Goal: Task Accomplishment & Management: Manage account settings

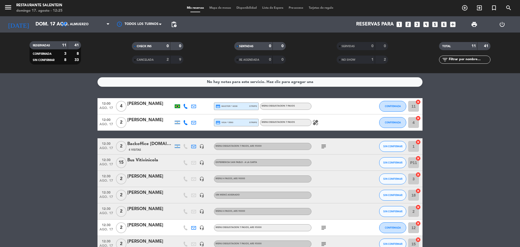
click at [53, 132] on bookings-row "12:00 [DATE] 4 [PERSON_NAME] credit_card master * 6038 stripe MENU DEGUSTACION …" at bounding box center [260, 195] width 520 height 194
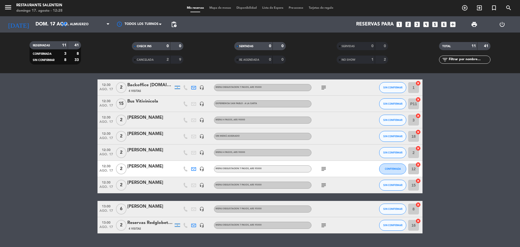
scroll to position [72, 0]
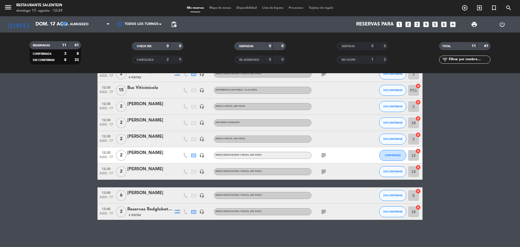
click at [160, 197] on div at bounding box center [150, 199] width 46 height 4
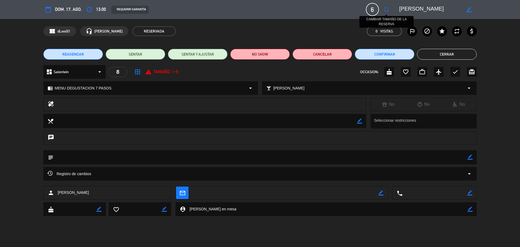
click at [385, 8] on icon "fullscreen" at bounding box center [386, 9] width 7 height 7
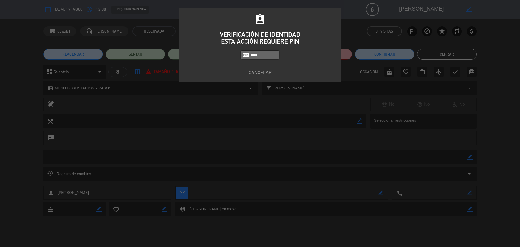
type input "3050"
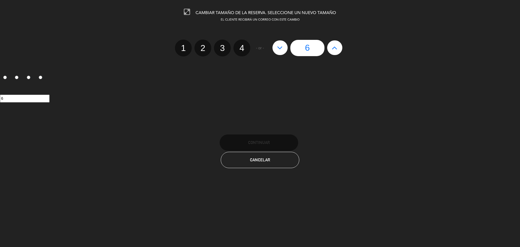
click at [279, 45] on icon at bounding box center [280, 47] width 6 height 9
type input "5"
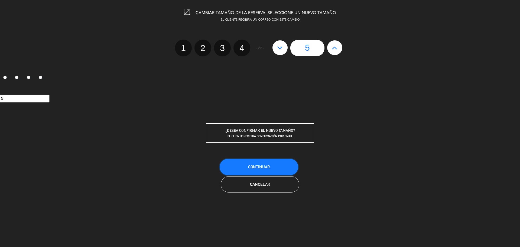
click at [269, 165] on span "Continuar" at bounding box center [259, 167] width 22 height 5
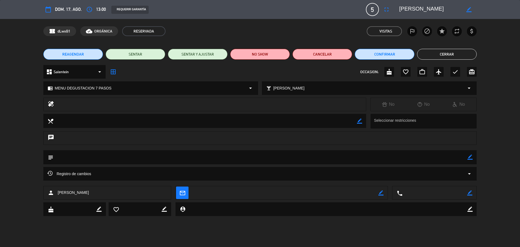
click at [456, 53] on button "Cerrar" at bounding box center [447, 54] width 60 height 11
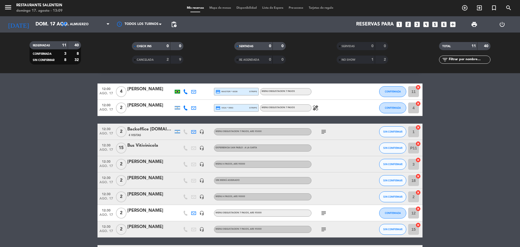
scroll to position [27, 0]
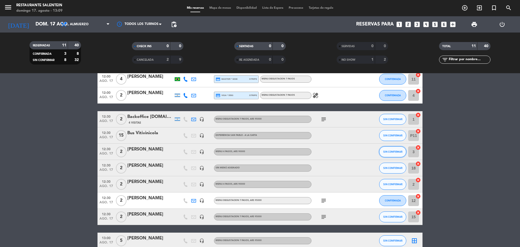
click at [392, 150] on span "SIN CONFIRMAR" at bounding box center [392, 151] width 19 height 3
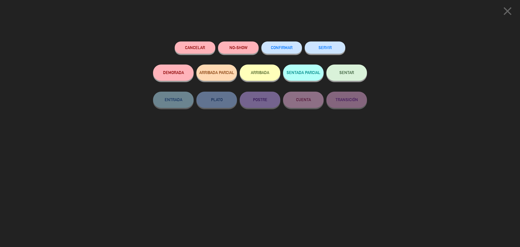
click at [350, 72] on span "SENTAR" at bounding box center [347, 72] width 15 height 5
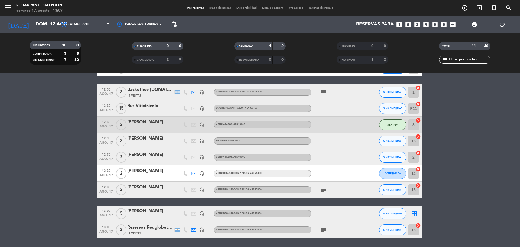
scroll to position [72, 0]
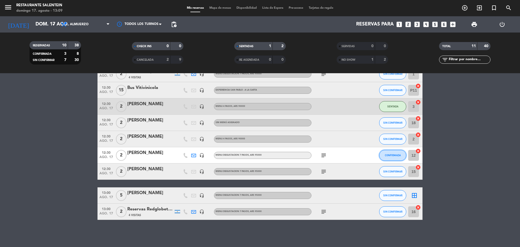
click at [393, 153] on button "CONFIRMADA" at bounding box center [392, 155] width 27 height 11
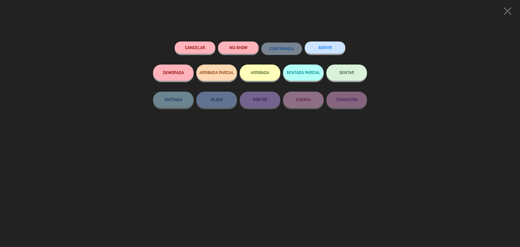
click at [343, 76] on button "SENTAR" at bounding box center [347, 72] width 41 height 16
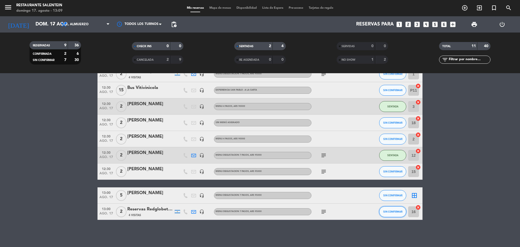
click at [397, 211] on span "SIN CONFIRMAR" at bounding box center [392, 211] width 19 height 3
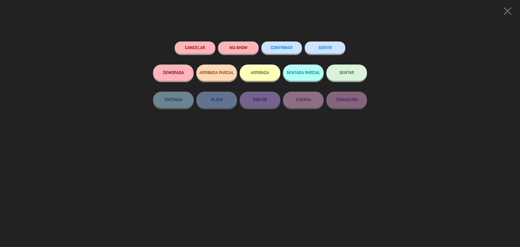
click at [357, 74] on button "SENTAR" at bounding box center [347, 72] width 41 height 16
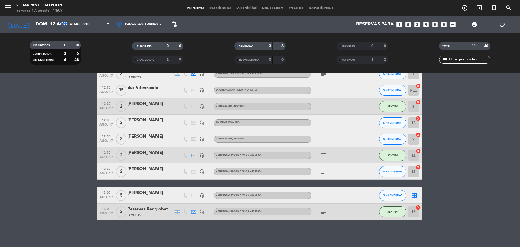
click at [416, 195] on icon "border_all" at bounding box center [414, 195] width 7 height 7
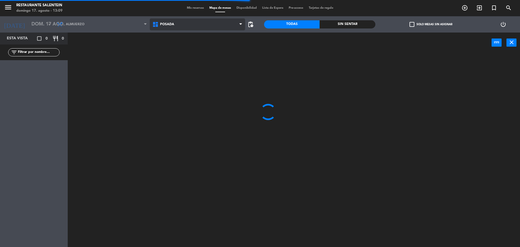
click at [183, 22] on span "Posada" at bounding box center [198, 24] width 96 height 12
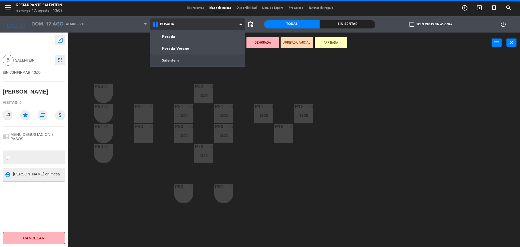
click at [182, 57] on ng-component "menu Restaurante Salentein [DATE] 17. agosto - 13:09 Mis reservas Mapa de mesas…" at bounding box center [260, 124] width 520 height 248
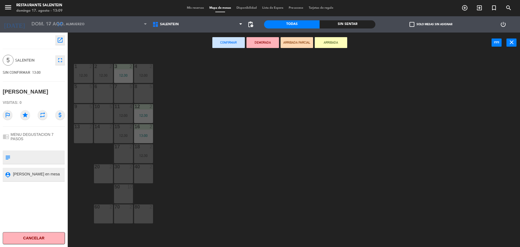
click at [146, 93] on div "8 5" at bounding box center [143, 93] width 19 height 19
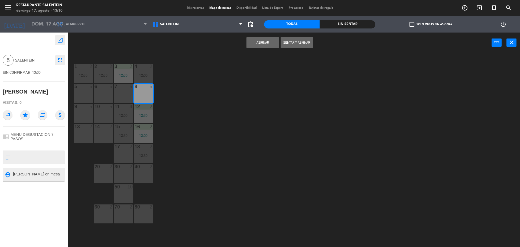
click at [121, 94] on div "7 5" at bounding box center [123, 93] width 19 height 19
click at [127, 95] on div "7 5" at bounding box center [123, 93] width 19 height 19
click at [269, 41] on button "Asignar" at bounding box center [263, 42] width 33 height 11
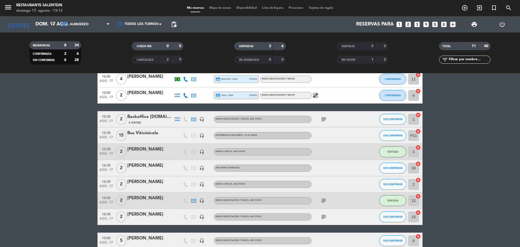
scroll to position [54, 0]
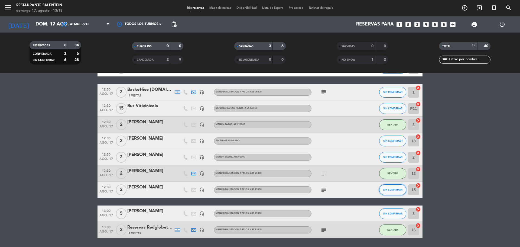
click at [392, 189] on span "SIN CONFIRMAR" at bounding box center [392, 189] width 19 height 3
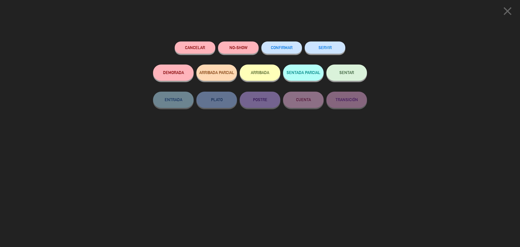
click at [339, 69] on button "SENTAR" at bounding box center [347, 72] width 41 height 16
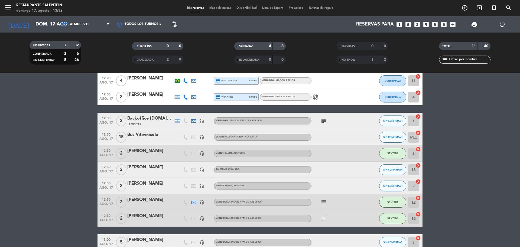
scroll to position [0, 0]
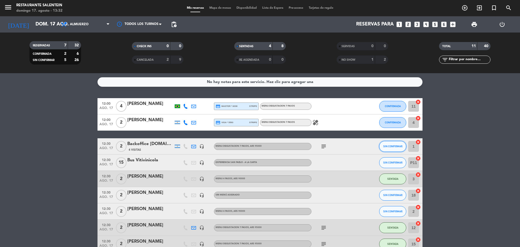
click at [399, 146] on span "SIN CONFIRMAR" at bounding box center [392, 146] width 19 height 3
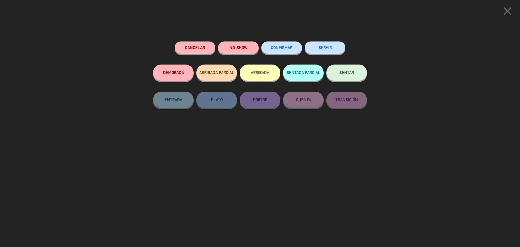
click at [333, 67] on button "SENTAR" at bounding box center [347, 72] width 41 height 16
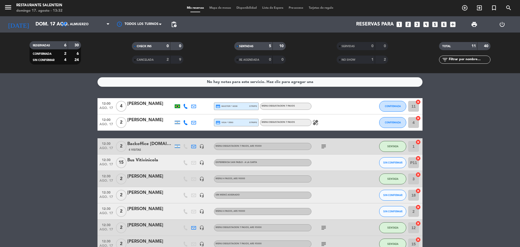
click at [315, 121] on icon "healing" at bounding box center [315, 122] width 7 height 7
click at [317, 122] on icon "healing" at bounding box center [315, 122] width 7 height 7
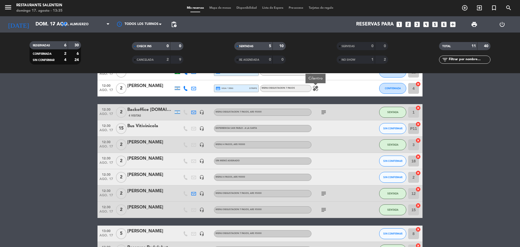
scroll to position [72, 0]
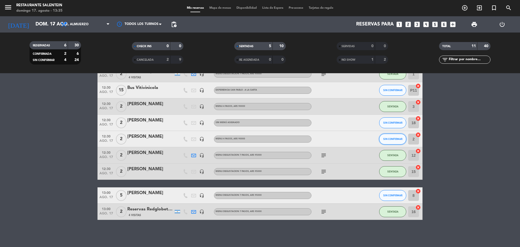
click at [389, 138] on span "SIN CONFIRMAR" at bounding box center [392, 138] width 19 height 3
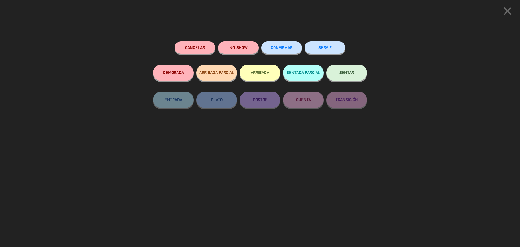
click at [335, 75] on button "SENTAR" at bounding box center [347, 72] width 41 height 16
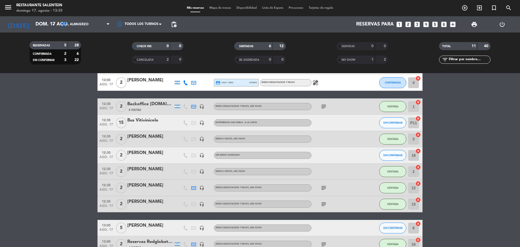
scroll to position [27, 0]
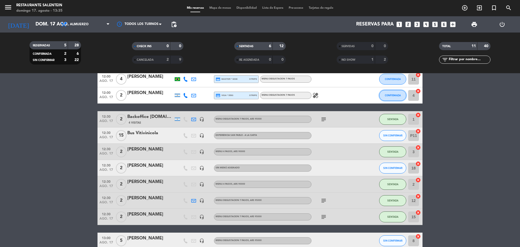
click at [392, 93] on button "CONFIRMADA" at bounding box center [392, 95] width 27 height 11
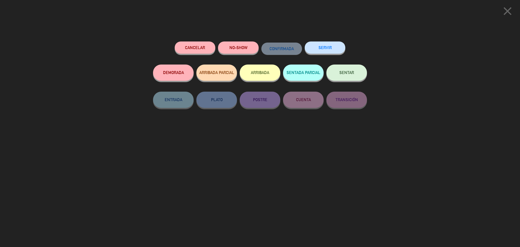
click at [344, 77] on button "SENTAR" at bounding box center [347, 72] width 41 height 16
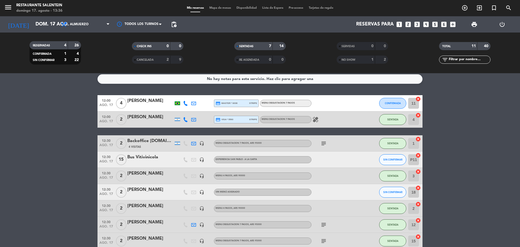
scroll to position [0, 0]
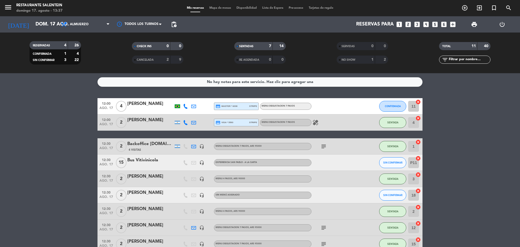
click at [33, 105] on bookings-row "12:00 [DATE] 4 [PERSON_NAME] credit_card master * 6038 stripe MENU DEGUSTACION …" at bounding box center [260, 195] width 520 height 194
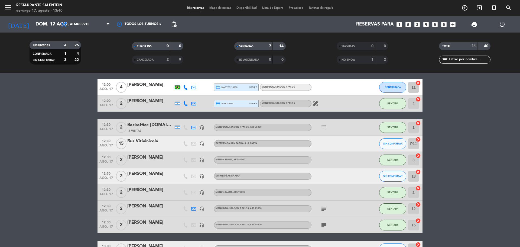
scroll to position [27, 0]
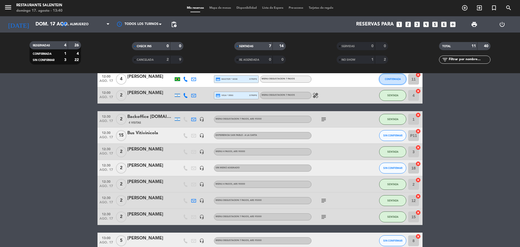
click at [399, 77] on button "CONFIRMADA" at bounding box center [392, 79] width 27 height 11
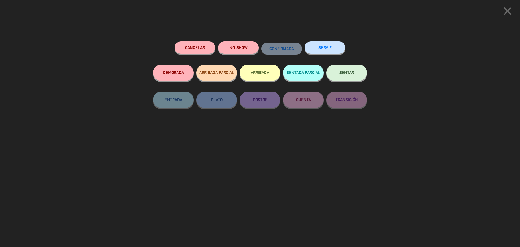
click at [341, 78] on button "SENTAR" at bounding box center [347, 72] width 41 height 16
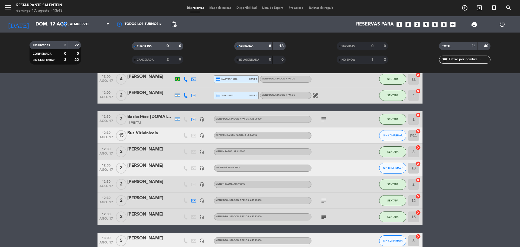
click at [222, 5] on div "menu Restaurante Salentein [DATE] 17. agosto - 13:43 Mis reservas Mapa de mesas…" at bounding box center [260, 8] width 520 height 16
click at [222, 7] on span "Mapa de mesas" at bounding box center [220, 8] width 27 height 3
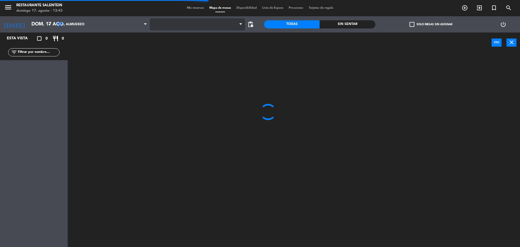
click at [189, 30] on span at bounding box center [198, 24] width 96 height 12
click at [180, 27] on span "Posada" at bounding box center [198, 24] width 96 height 12
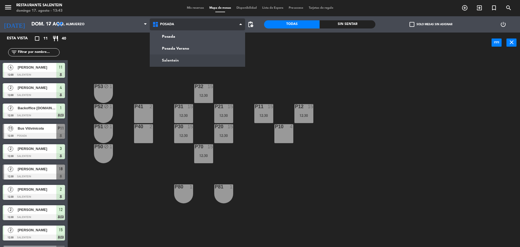
click at [169, 56] on ng-component "menu Restaurante Salentein [DATE] 17. agosto - 13:43 Mis reservas Mapa de mesas…" at bounding box center [260, 124] width 520 height 248
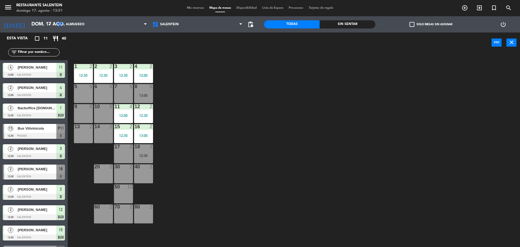
click at [191, 9] on span "Mis reservas" at bounding box center [195, 8] width 22 height 3
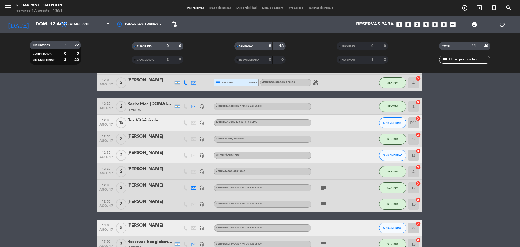
scroll to position [54, 0]
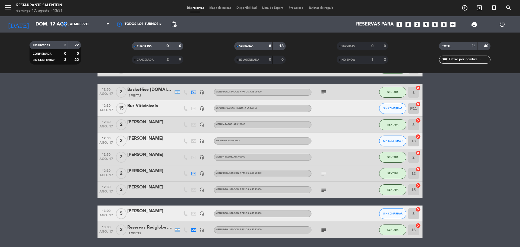
click at [149, 138] on div "[PERSON_NAME]" at bounding box center [150, 138] width 46 height 7
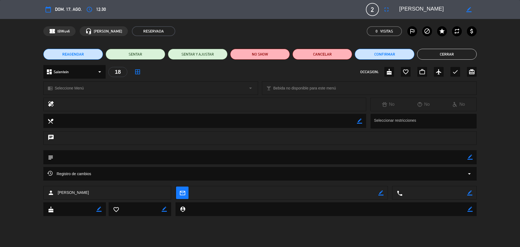
click at [138, 74] on icon "border_all" at bounding box center [137, 72] width 7 height 7
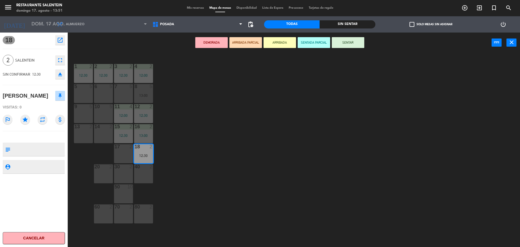
click at [152, 171] on div "40 2" at bounding box center [143, 173] width 19 height 19
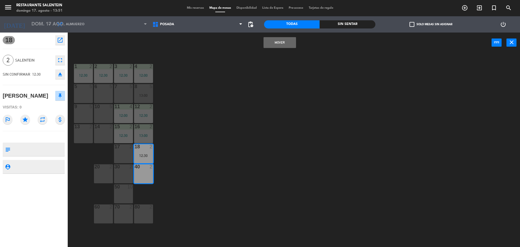
click at [279, 42] on button "Mover" at bounding box center [280, 42] width 33 height 11
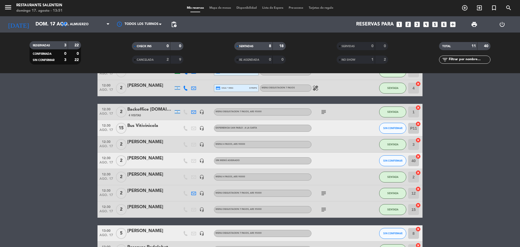
scroll to position [72, 0]
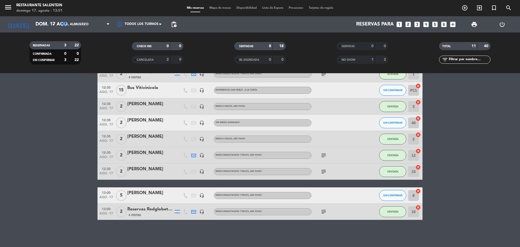
click at [139, 119] on div "[PERSON_NAME]" at bounding box center [150, 120] width 46 height 7
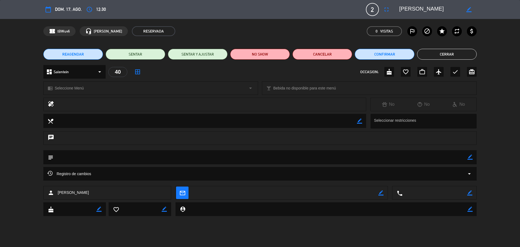
click at [185, 89] on div "chrome_reader_mode Seleccione Menú arrow_drop_down" at bounding box center [151, 88] width 214 height 13
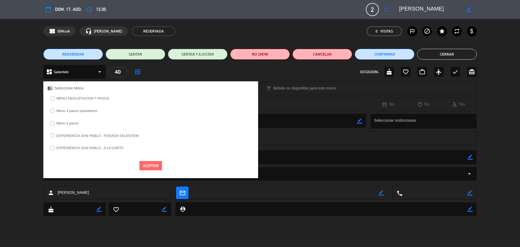
click at [75, 99] on label "MENU DEGUSTACION 7 PASOS" at bounding box center [83, 98] width 53 height 4
drag, startPoint x: 147, startPoint y: 167, endPoint x: 157, endPoint y: 161, distance: 11.7
click at [150, 166] on button "Aceptar" at bounding box center [151, 165] width 22 height 9
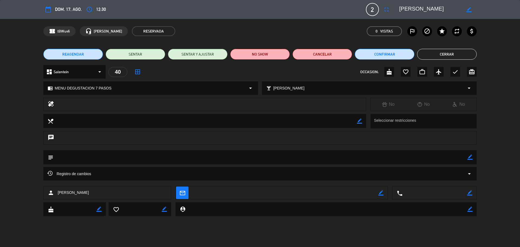
click at [297, 88] on span "[PERSON_NAME]" at bounding box center [288, 88] width 31 height 6
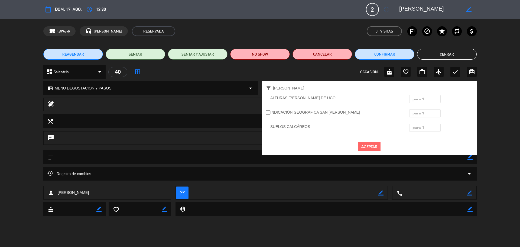
click at [433, 98] on div at bounding box center [425, 99] width 31 height 9
click at [270, 99] on label "ALTURAS [PERSON_NAME] DE UCO" at bounding box center [301, 98] width 70 height 6
click at [270, 99] on input "ALTURAS [PERSON_NAME] DE UCO" at bounding box center [268, 98] width 4 height 4
radio input "true"
click at [267, 98] on ins at bounding box center [268, 98] width 4 height 5
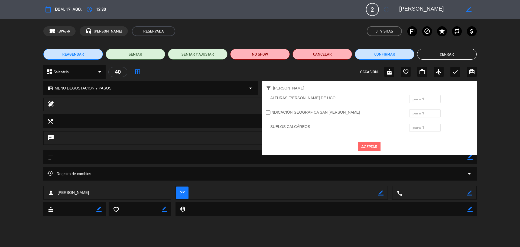
click at [267, 98] on input "ALTURAS [PERSON_NAME] DE UCO" at bounding box center [268, 98] width 4 height 4
click at [418, 99] on span "para 1" at bounding box center [419, 99] width 12 height 6
click at [418, 117] on div "para 2" at bounding box center [425, 116] width 31 height 9
click at [362, 146] on button "Aceptar" at bounding box center [369, 146] width 22 height 9
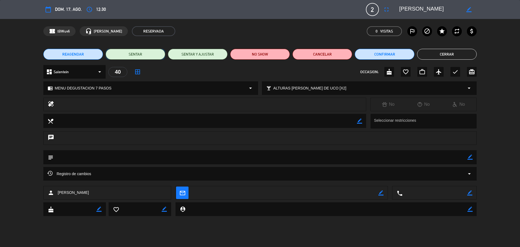
click at [137, 56] on button "SENTAR" at bounding box center [136, 54] width 60 height 11
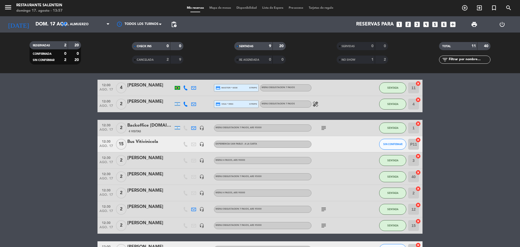
scroll to position [0, 0]
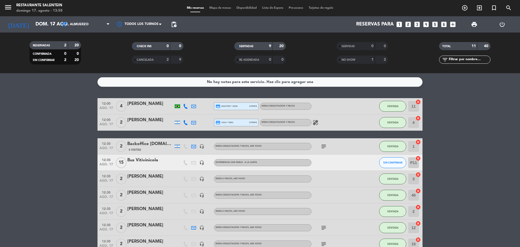
click at [156, 145] on div "Backoffice [DOMAIN_NAME]" at bounding box center [150, 143] width 46 height 7
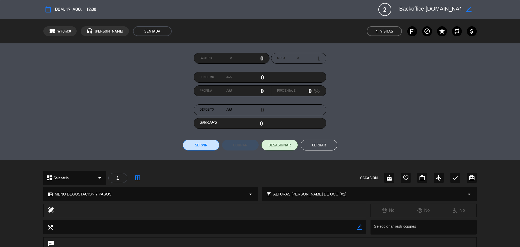
click at [234, 172] on div "dashboard Salentein arrow_drop_down 1 border_all OCCASION: cake favorite_border…" at bounding box center [260, 178] width 434 height 14
